Goal: Task Accomplishment & Management: Manage account settings

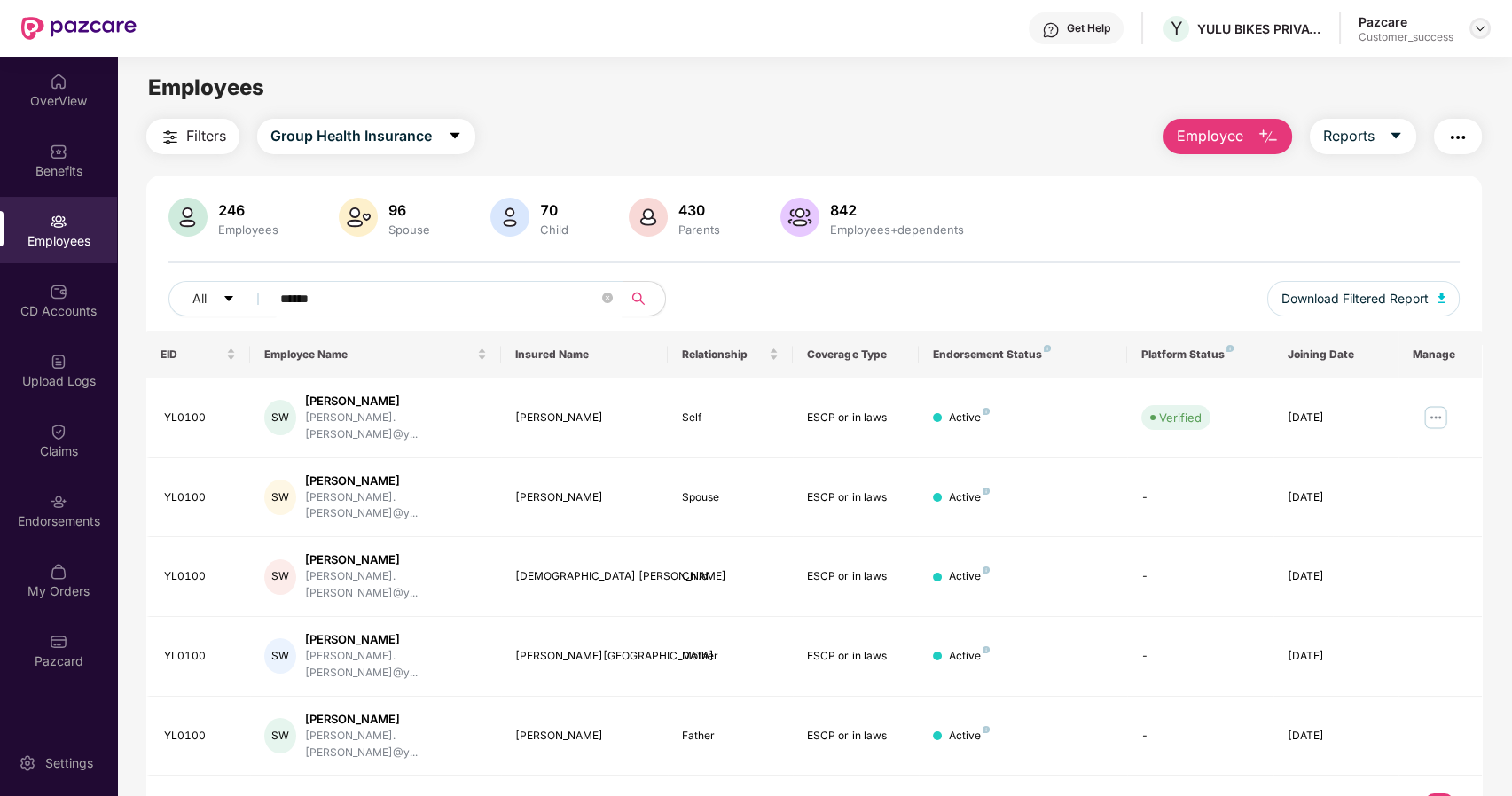
click at [1486, 32] on img at bounding box center [1480, 28] width 14 height 14
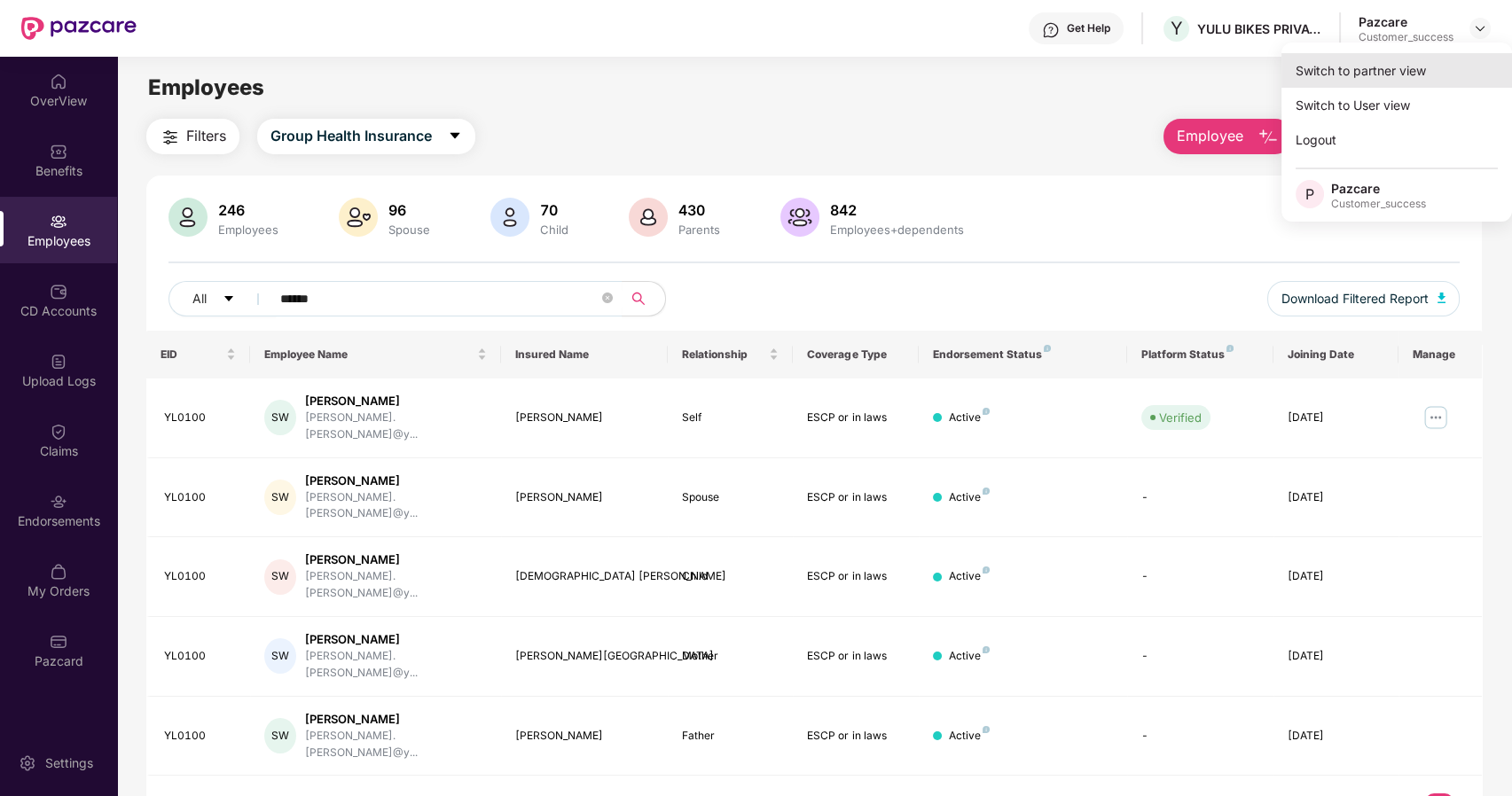
click at [1334, 73] on div "Switch to partner view" at bounding box center [1396, 70] width 231 height 35
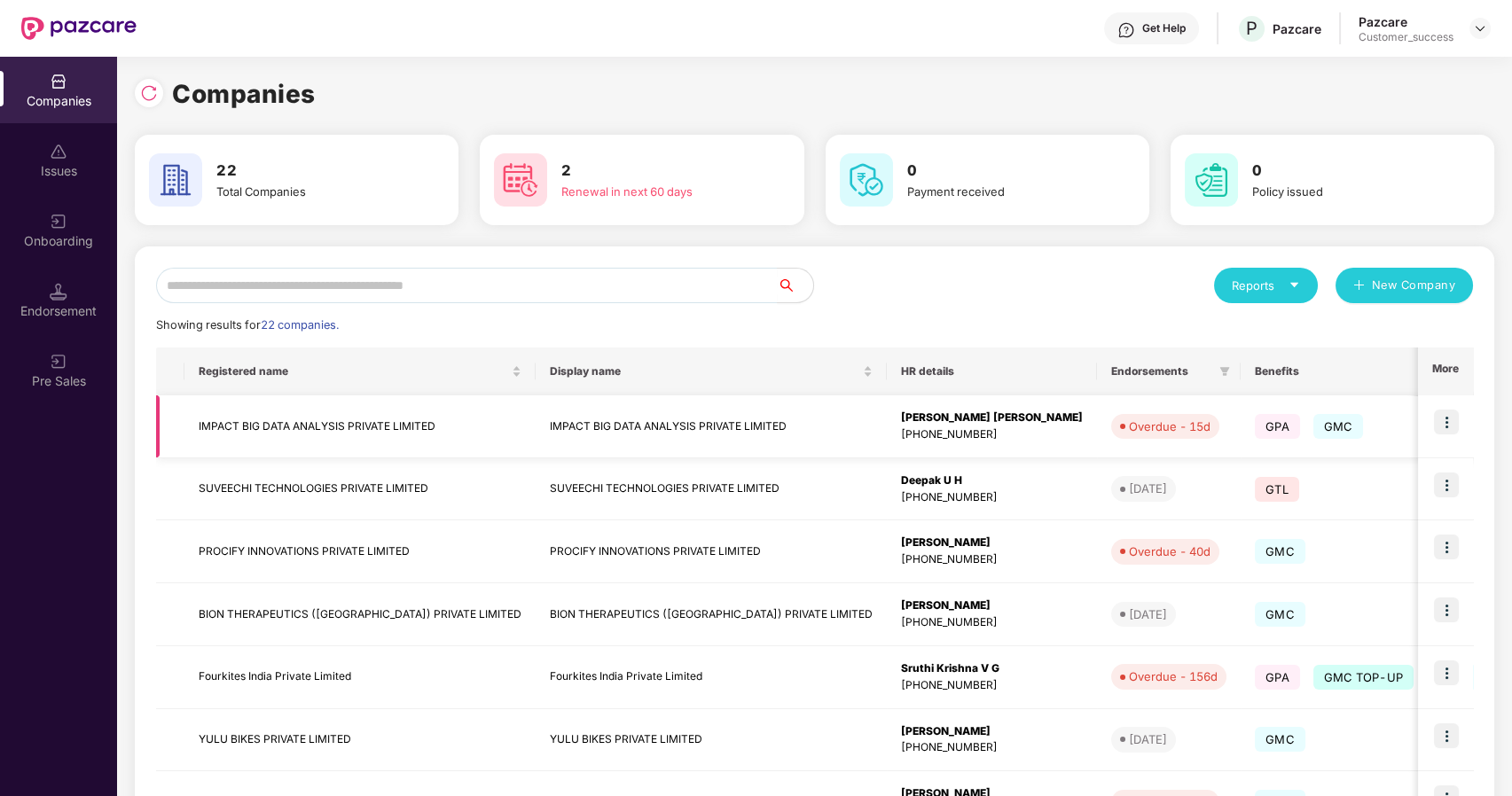
click at [1450, 426] on img at bounding box center [1447, 422] width 25 height 25
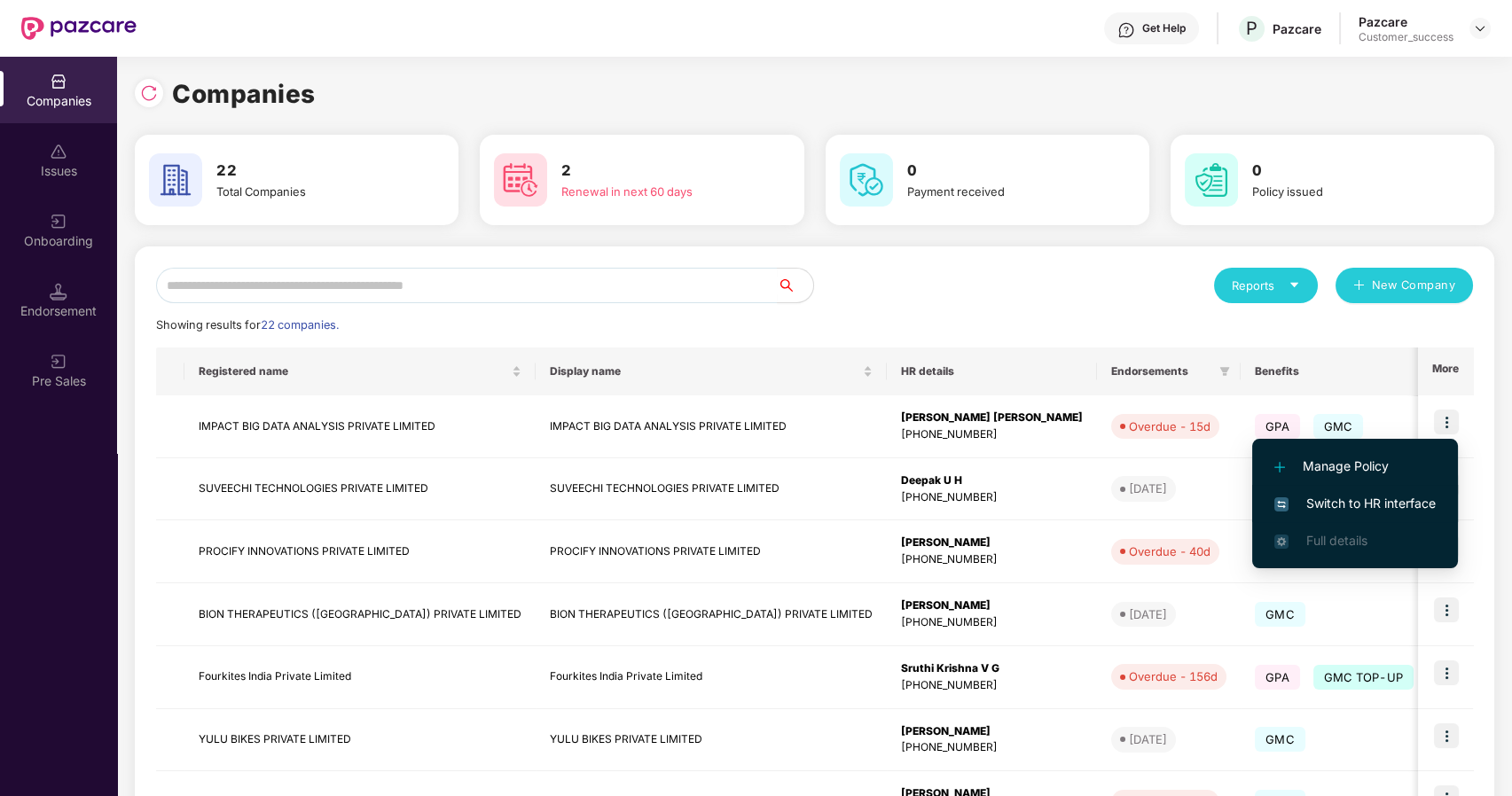
click at [1327, 491] on li "Switch to HR interface" at bounding box center [1354, 504] width 206 height 37
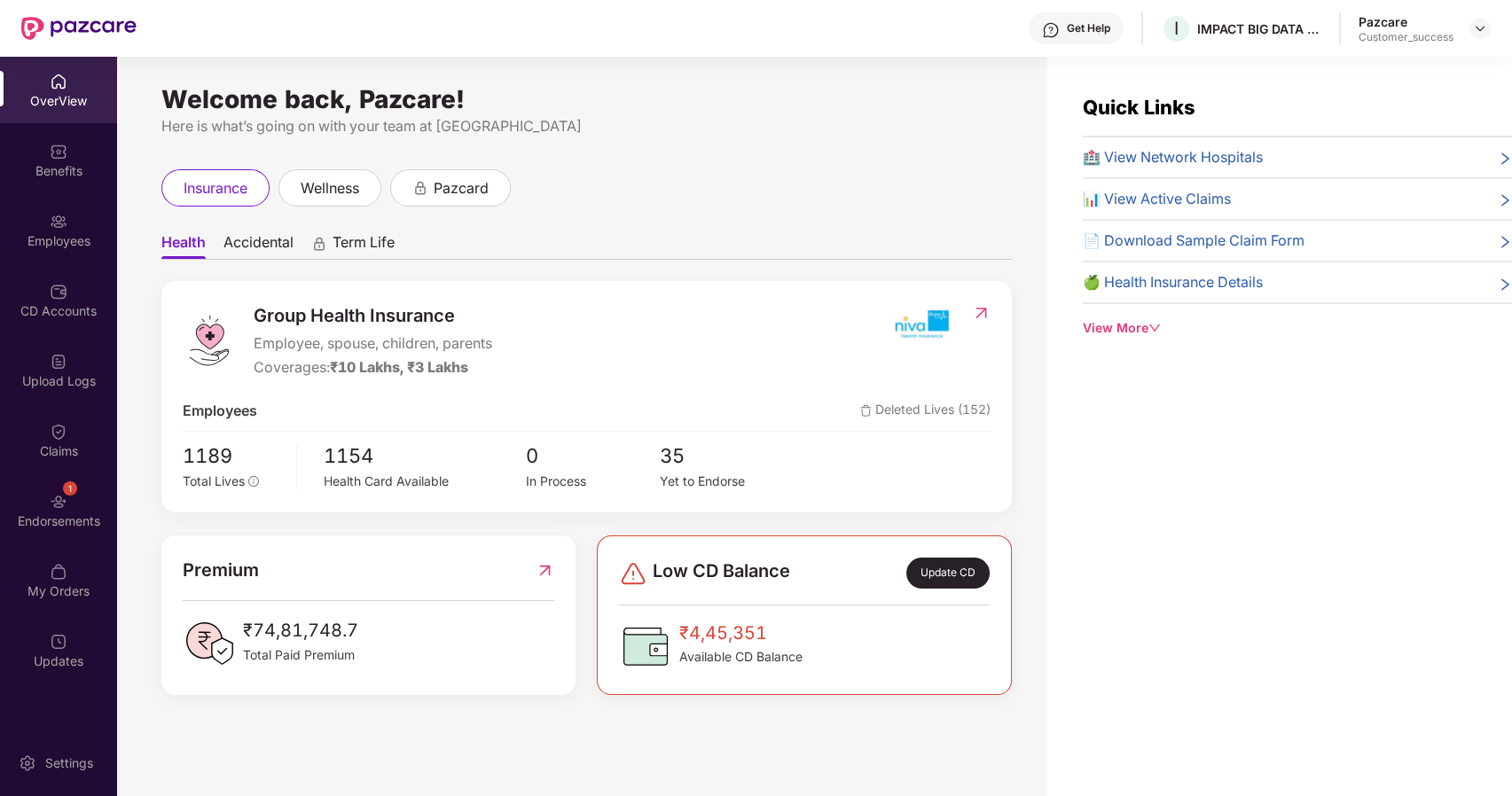
click at [72, 246] on div "Employees" at bounding box center [58, 241] width 117 height 18
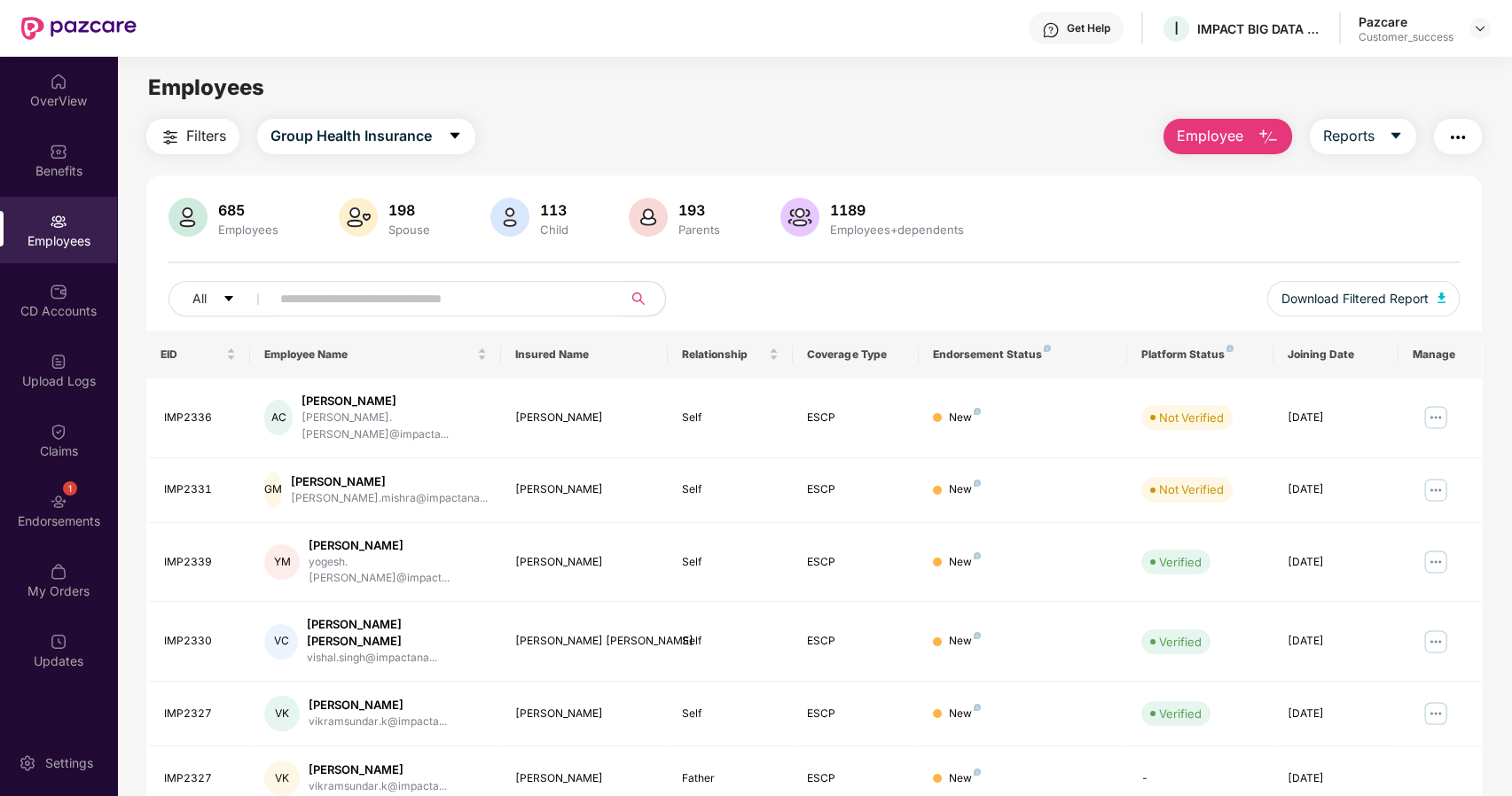
click at [307, 309] on input "text" at bounding box center [440, 299] width 319 height 27
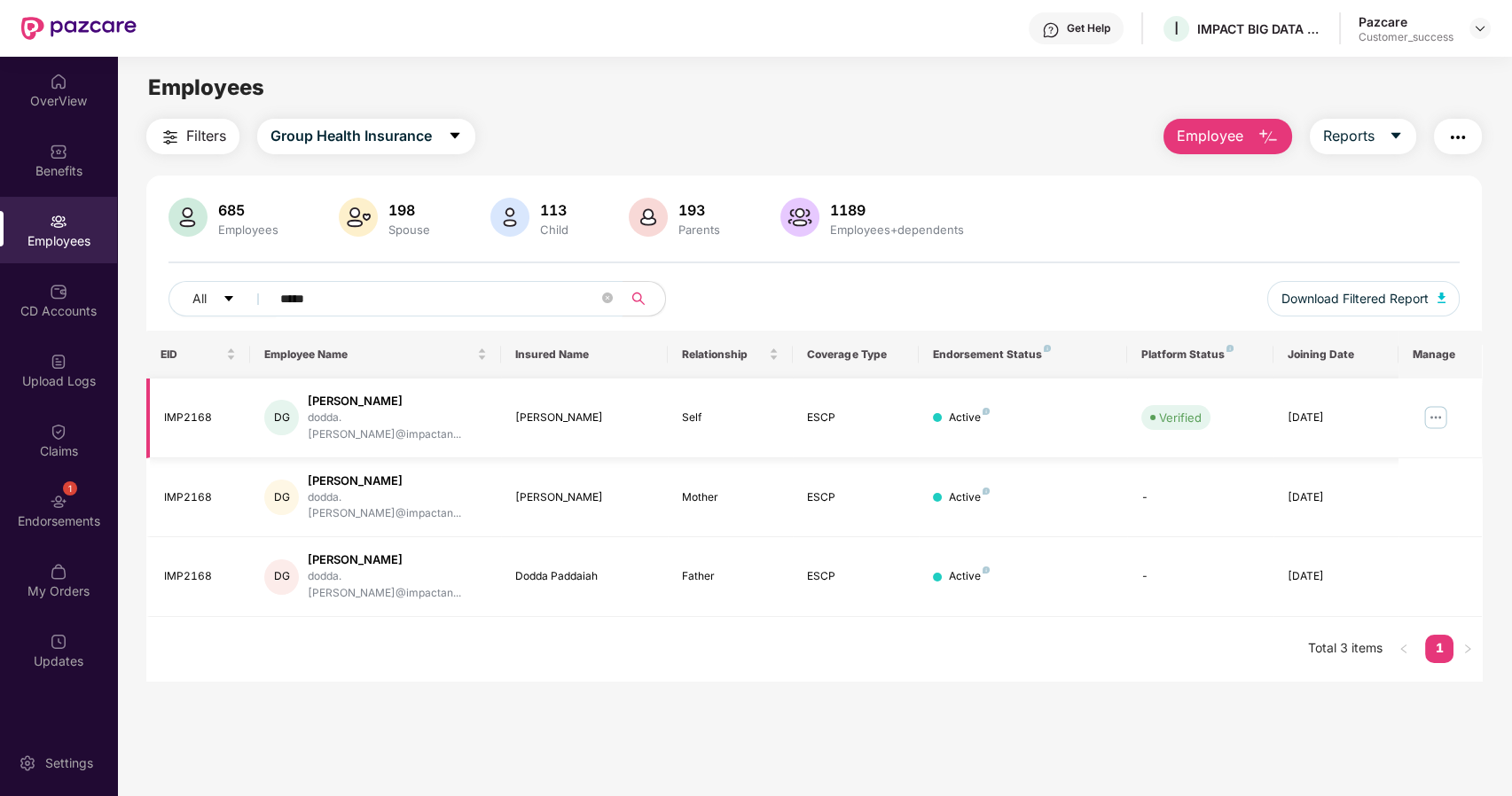
type input "*****"
click at [1432, 404] on img at bounding box center [1436, 418] width 28 height 28
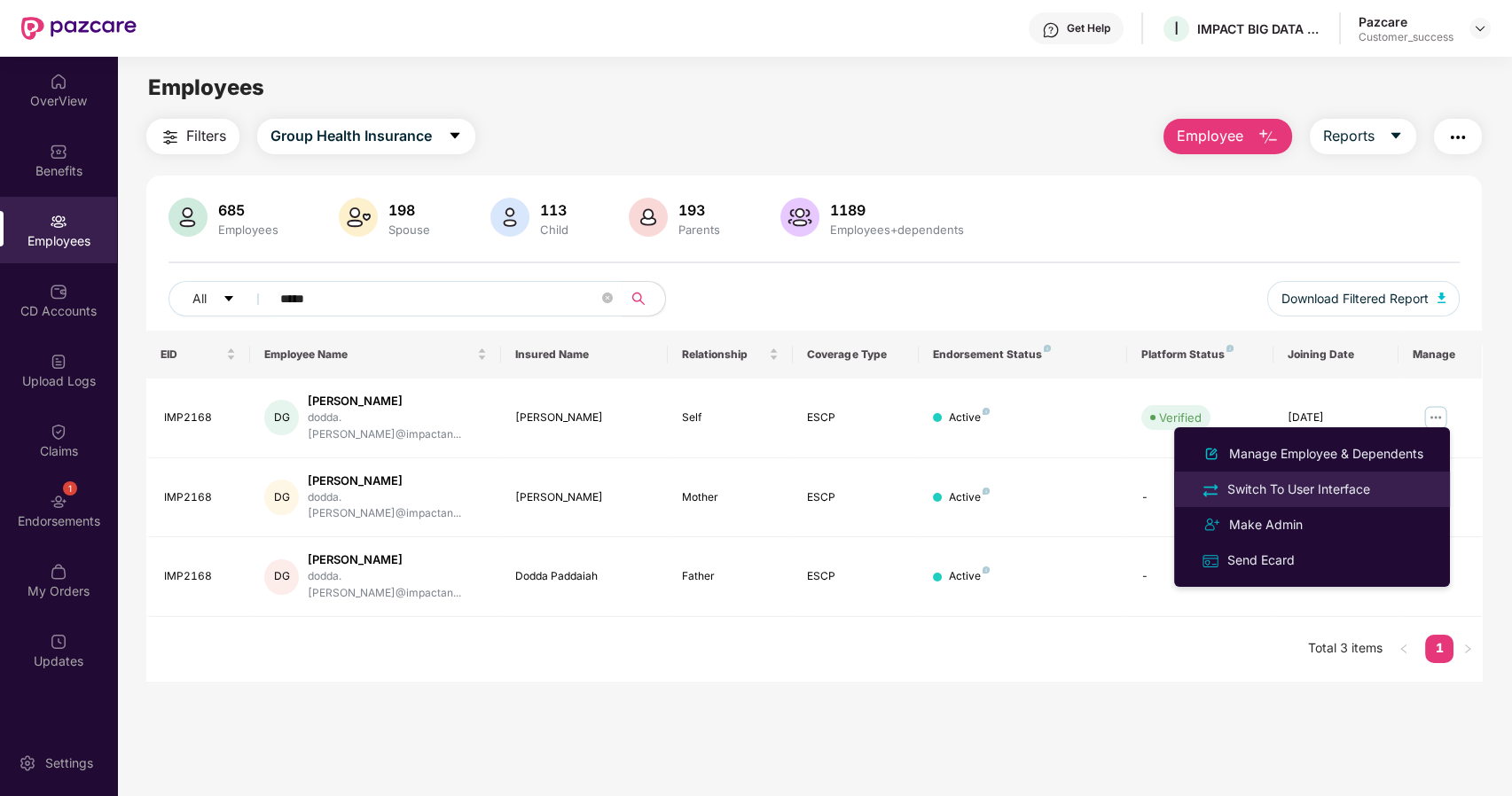
click at [1274, 481] on div "Switch To User Interface" at bounding box center [1299, 490] width 150 height 20
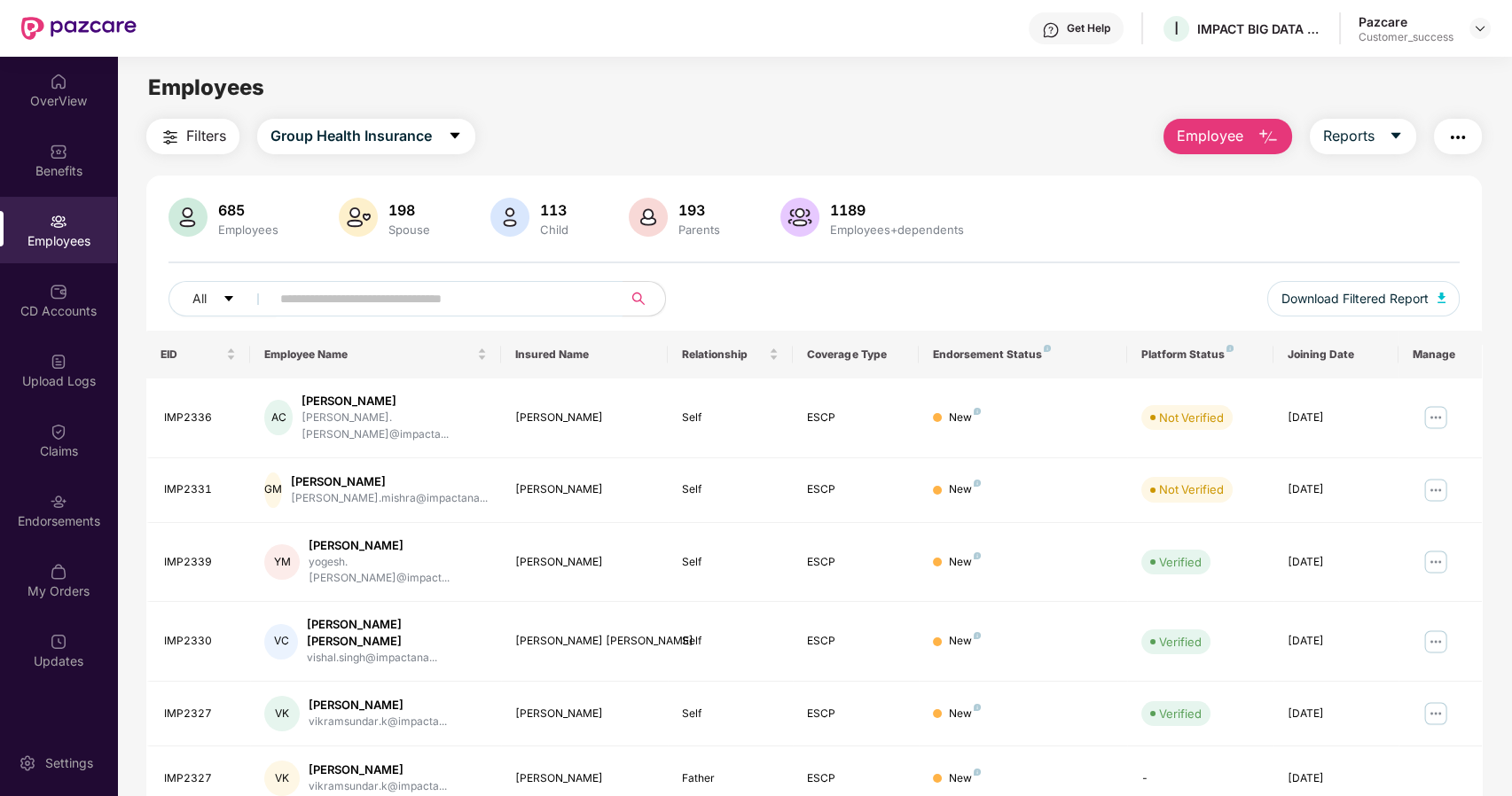
click at [330, 313] on span at bounding box center [441, 299] width 363 height 36
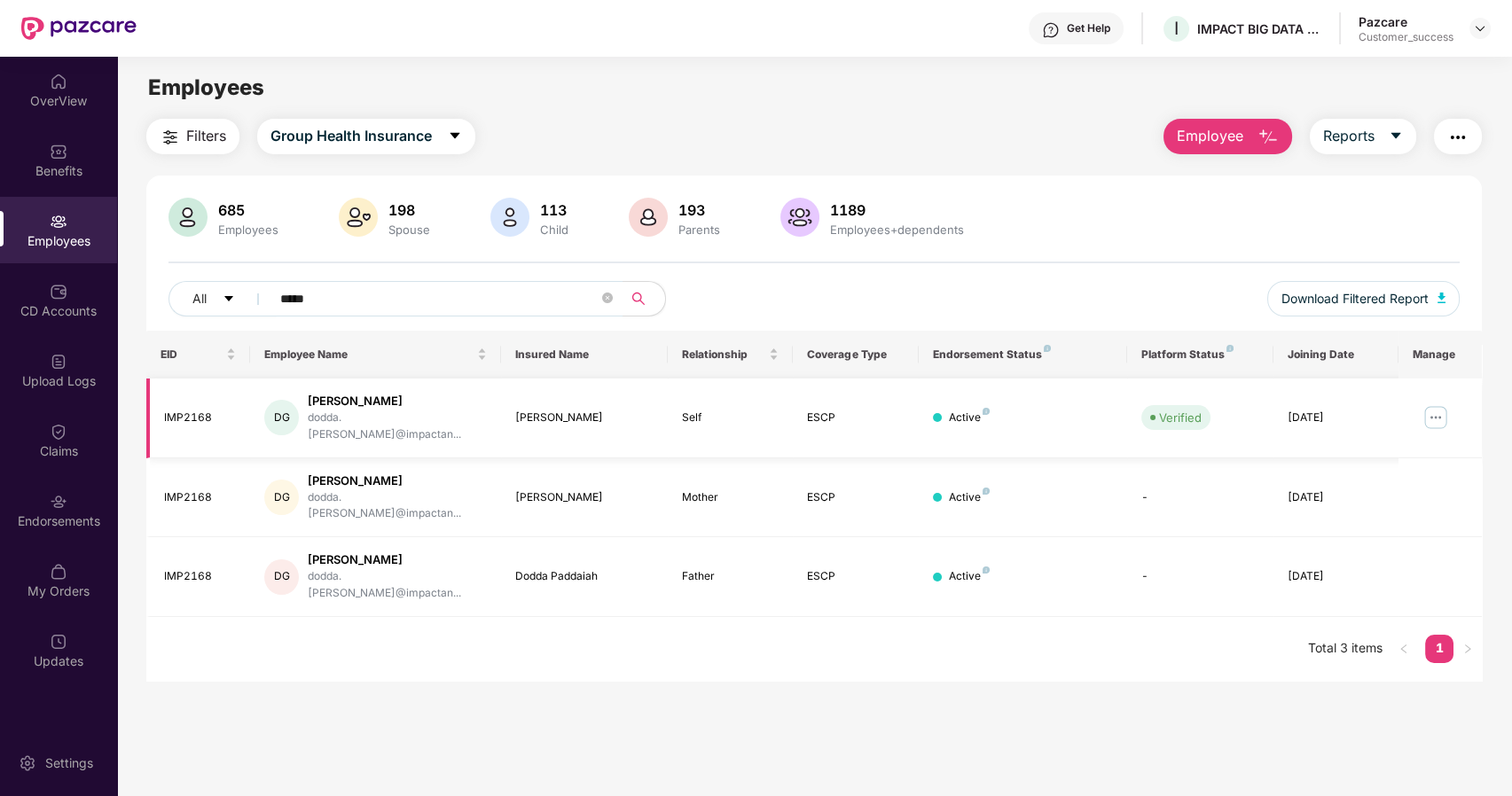
type input "*****"
click at [1432, 403] on img at bounding box center [1436, 418] width 28 height 28
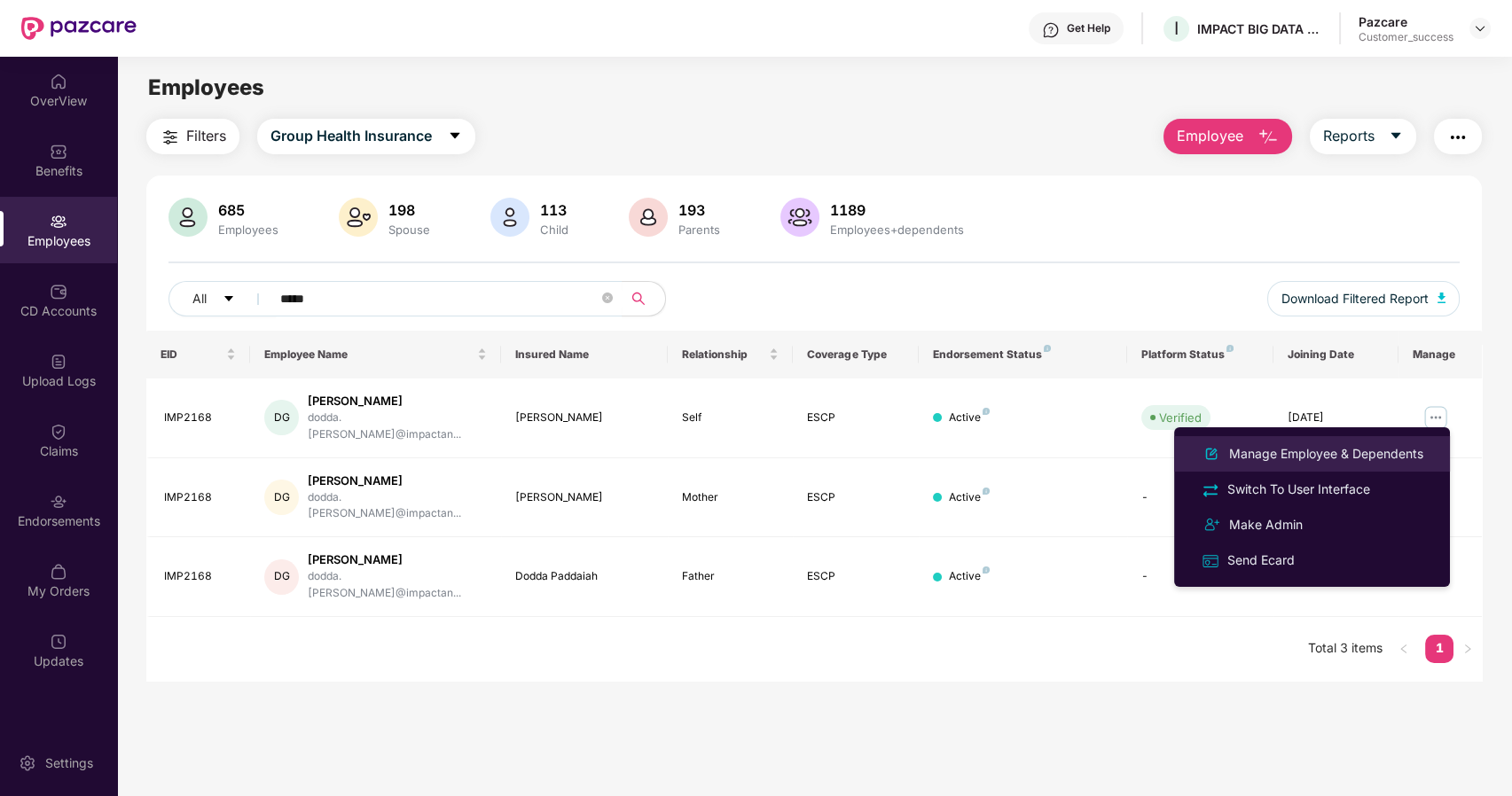
click at [1272, 451] on div "Manage Employee & Dependents" at bounding box center [1327, 454] width 201 height 20
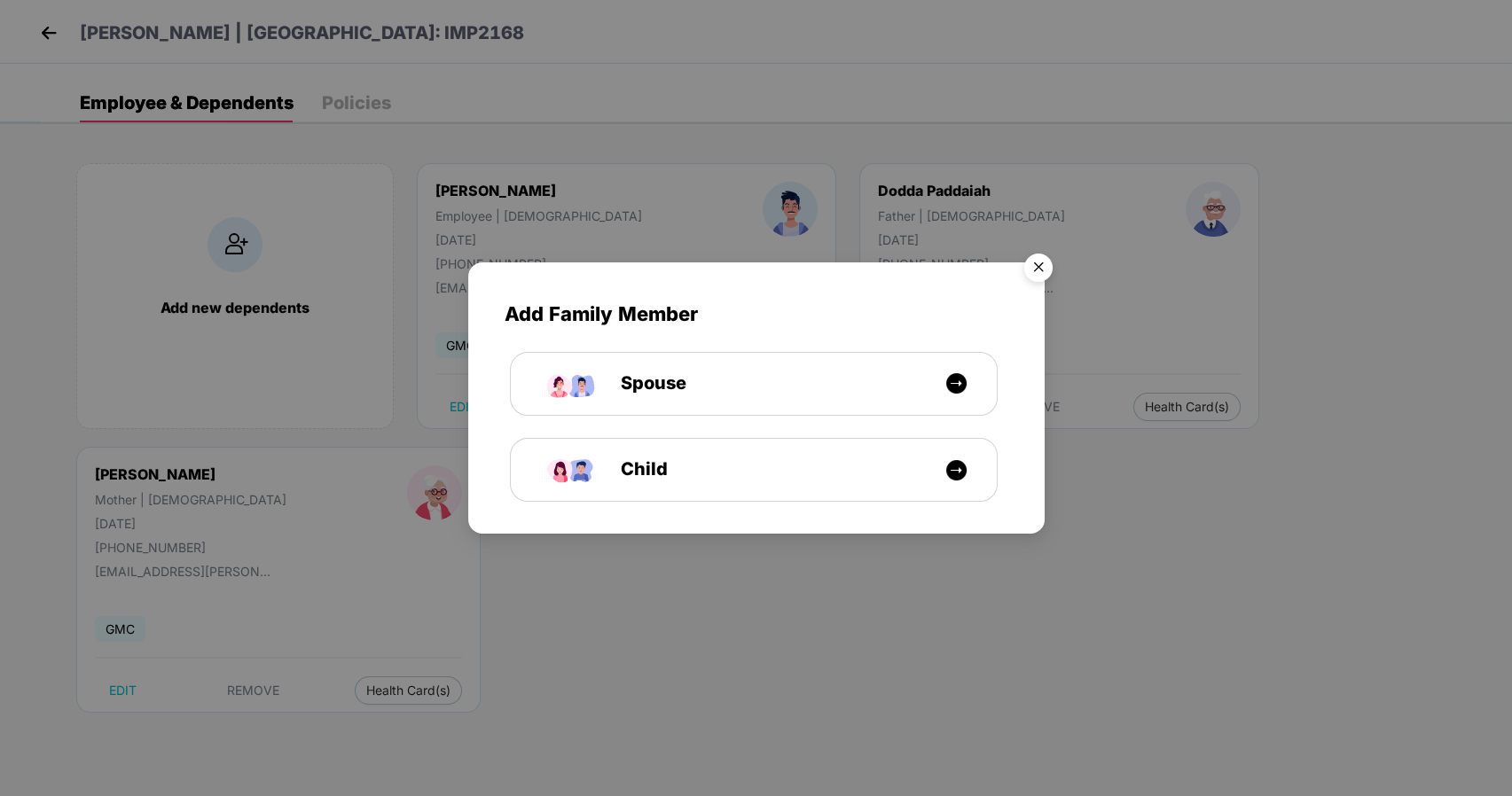
click at [1036, 266] on img "Close" at bounding box center [1038, 271] width 50 height 50
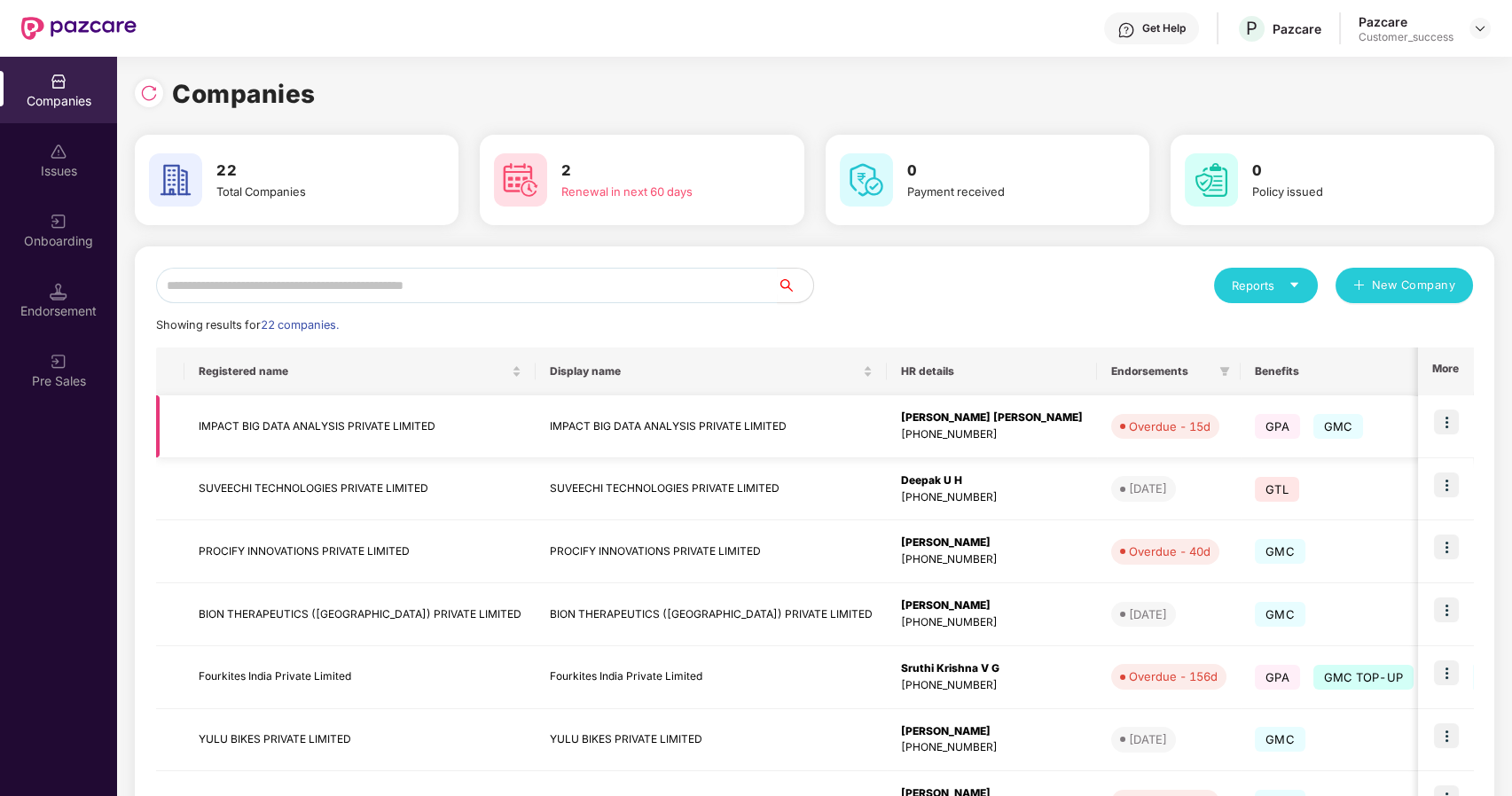
click at [1439, 415] on img at bounding box center [1447, 422] width 25 height 25
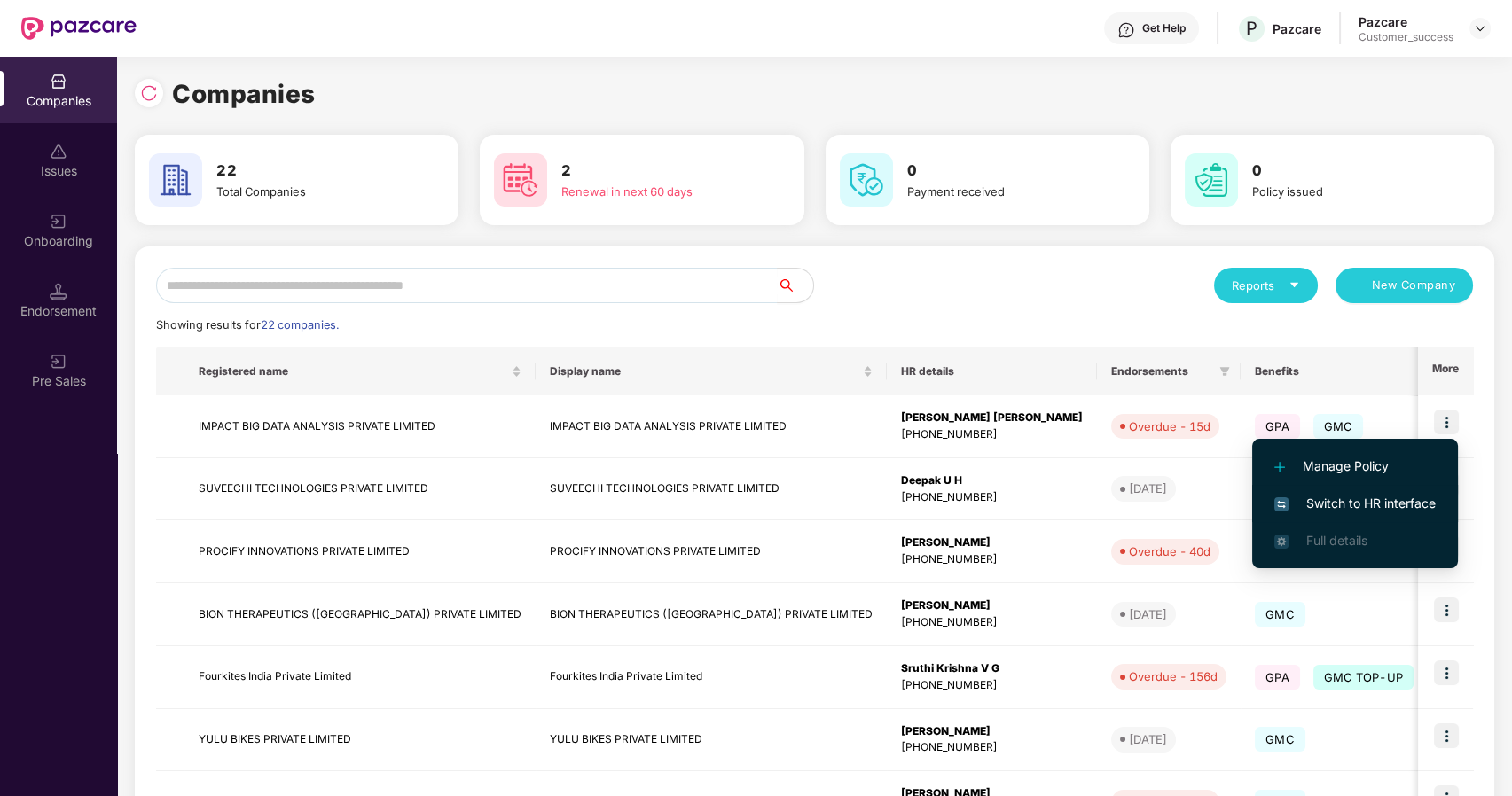
click at [1370, 494] on span "Switch to HR interface" at bounding box center [1354, 504] width 161 height 20
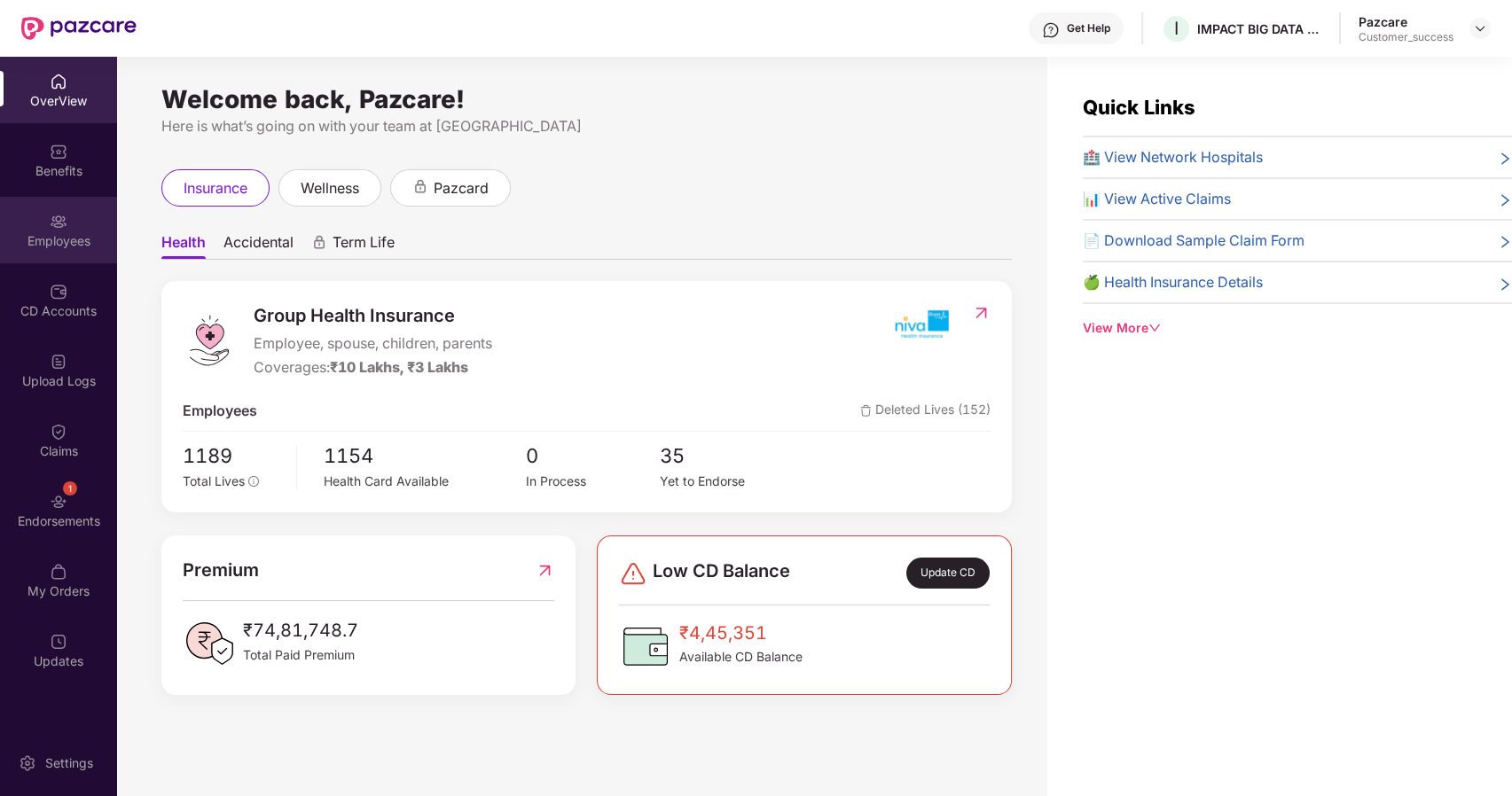
click at [53, 240] on div "Employees" at bounding box center [58, 241] width 117 height 18
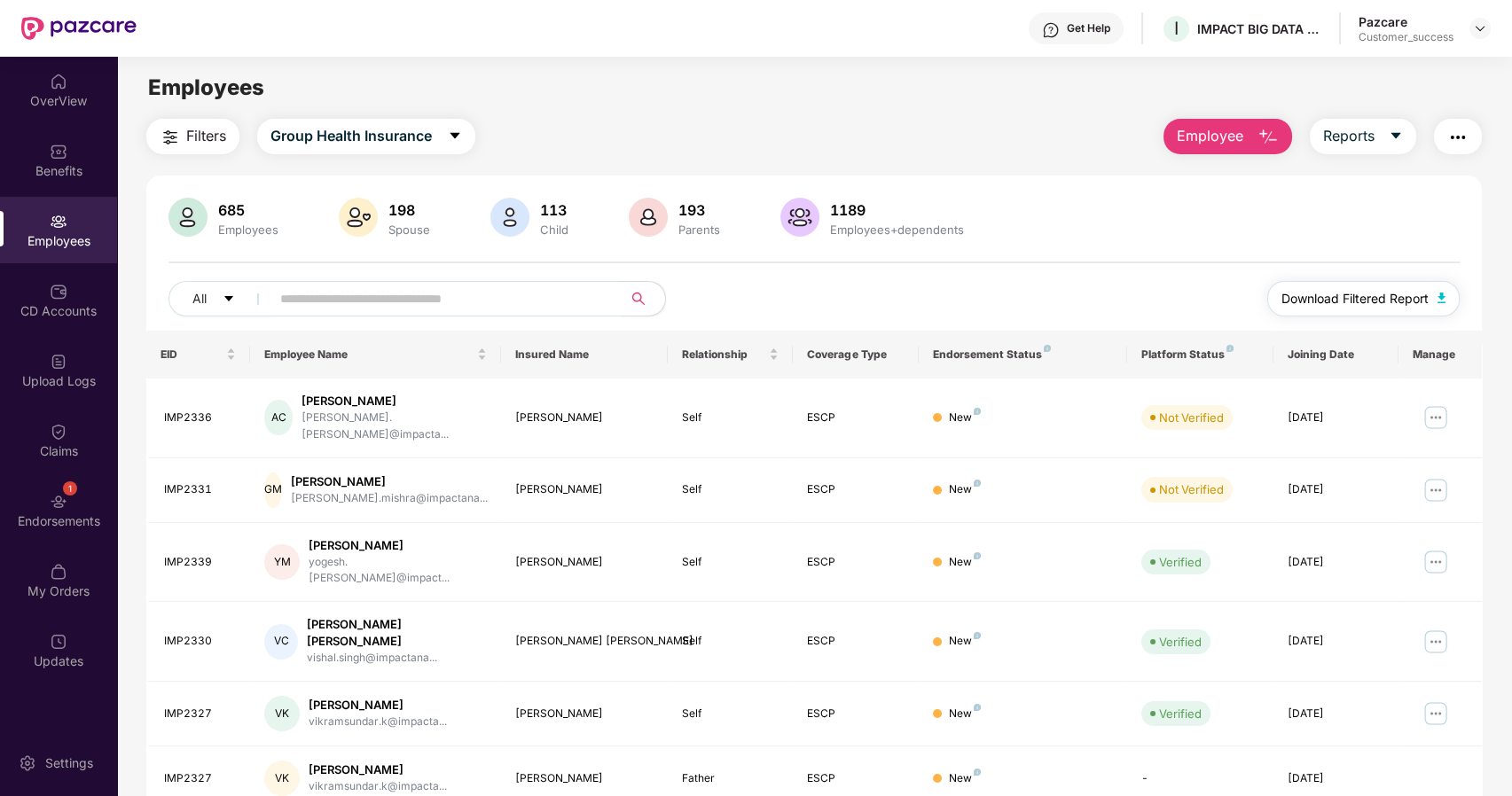
click at [1362, 293] on span "Download Filtered Report" at bounding box center [1354, 299] width 147 height 20
